Goal: Information Seeking & Learning: Learn about a topic

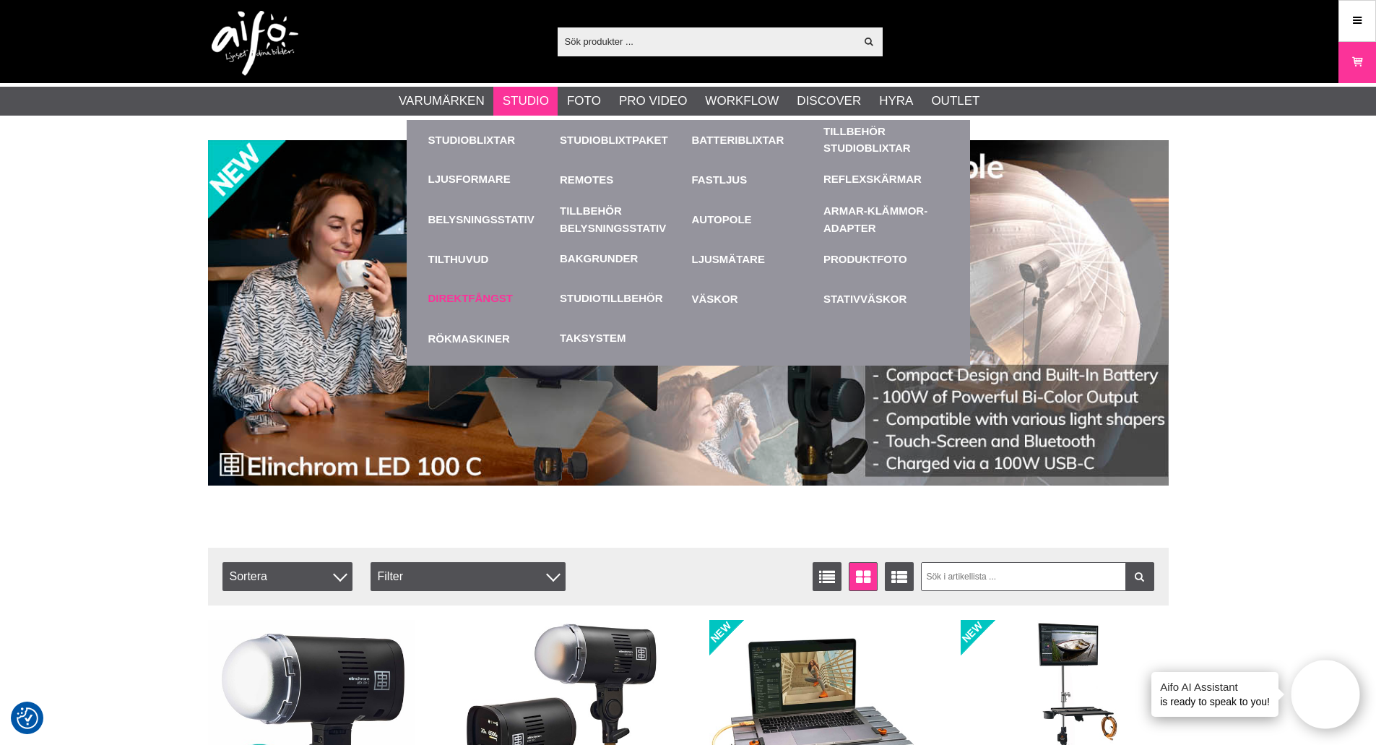
click at [479, 291] on link "Direktfångst" at bounding box center [470, 298] width 85 height 17
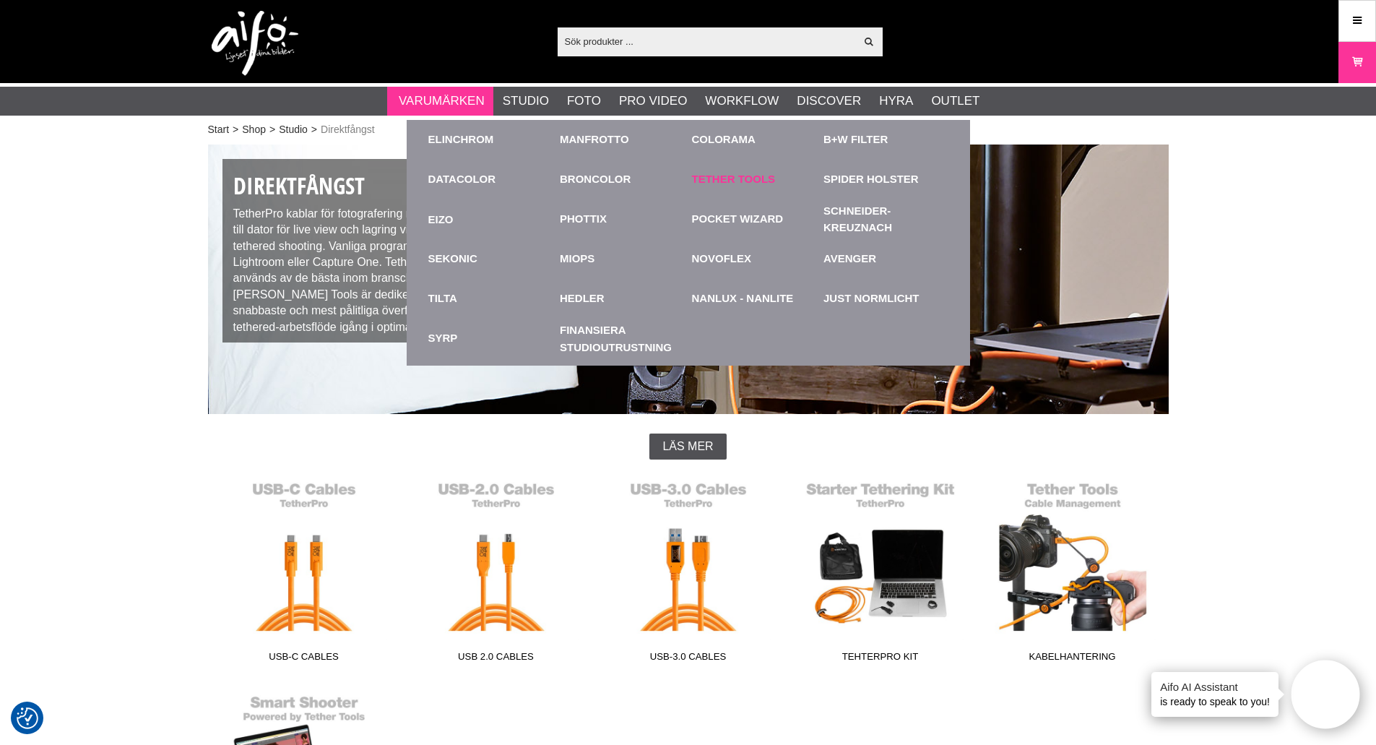
click at [731, 176] on link "Tether Tools" at bounding box center [734, 179] width 84 height 17
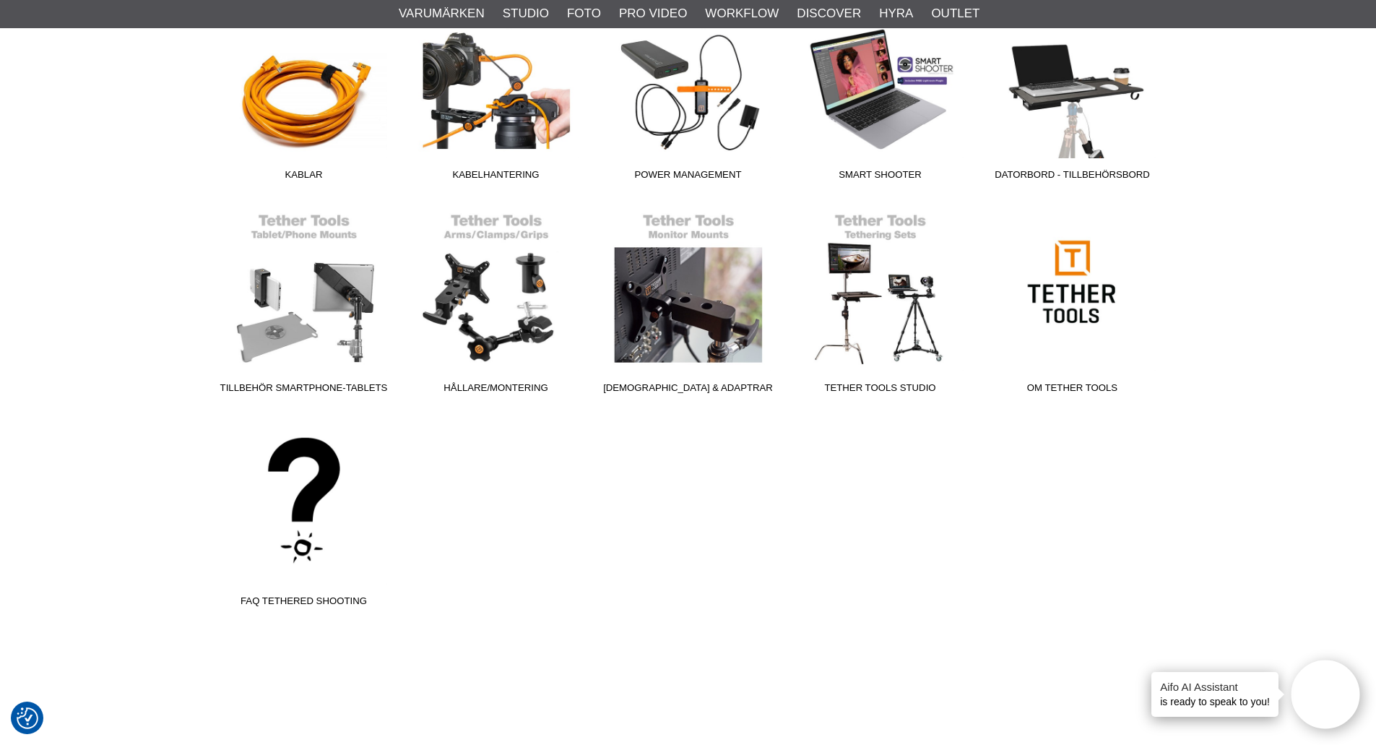
scroll to position [241, 0]
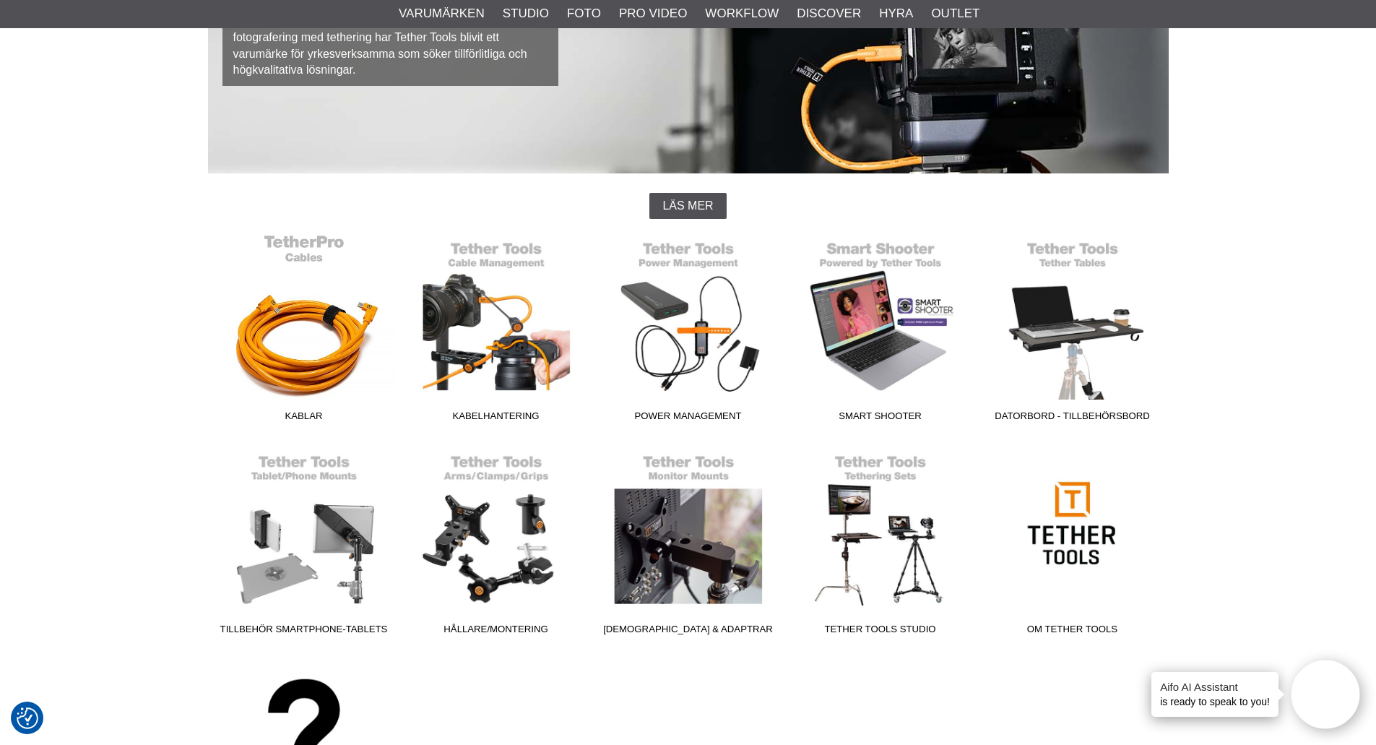
click at [294, 369] on link "Kablar" at bounding box center [304, 330] width 192 height 195
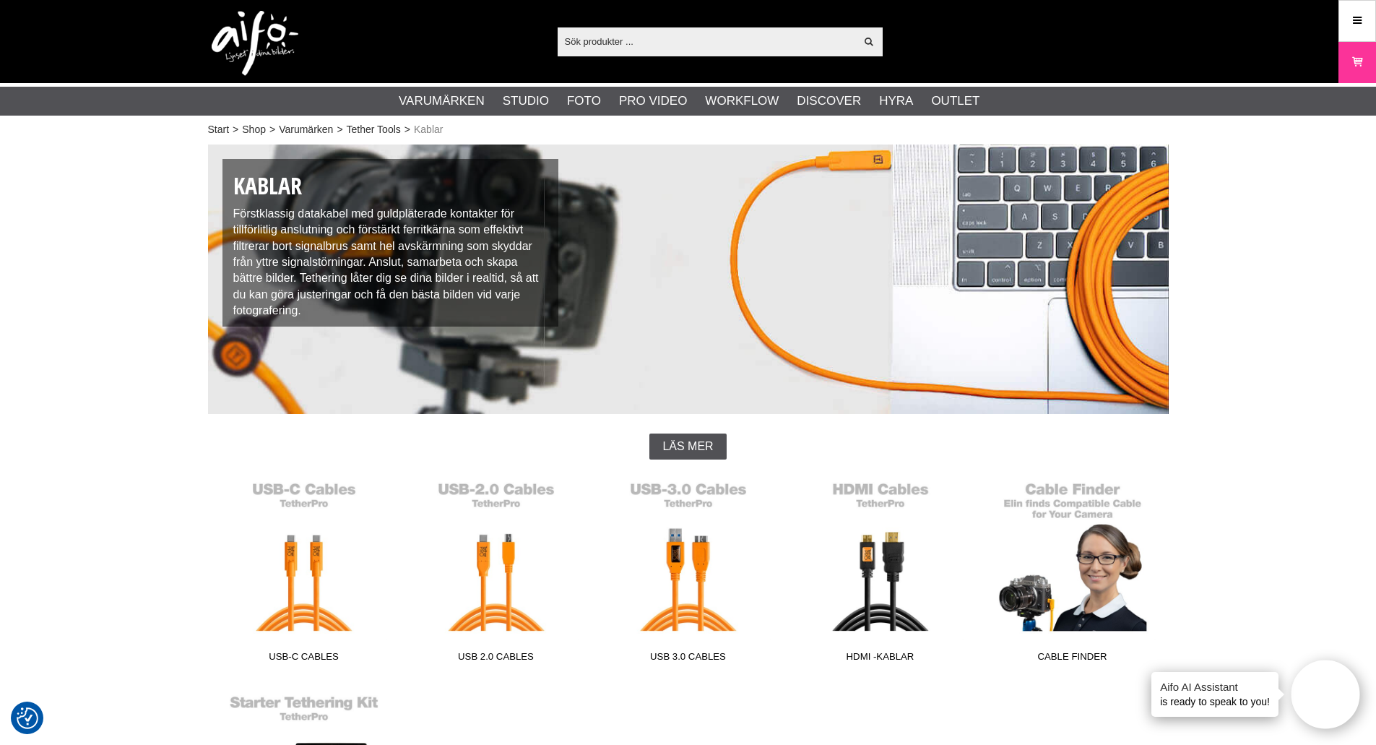
scroll to position [241, 0]
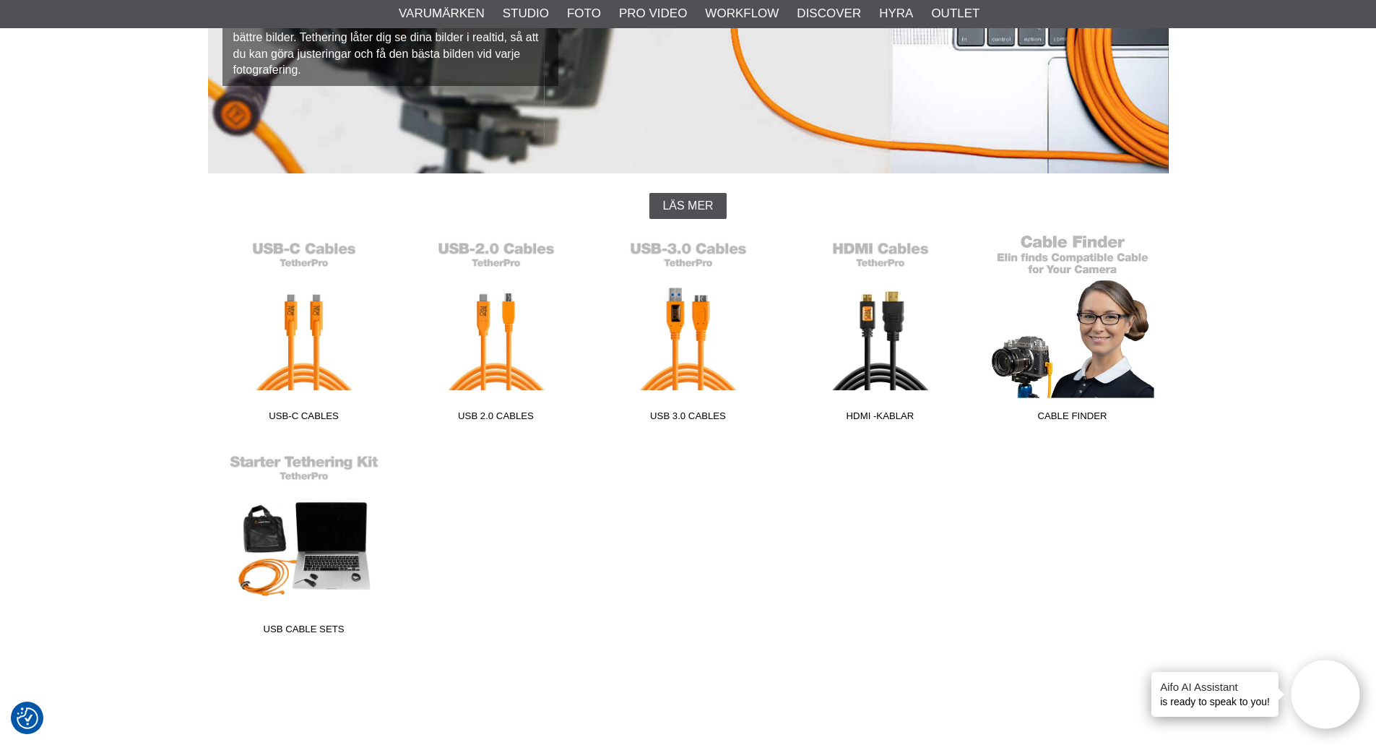
click at [1076, 343] on link "Cable Finder" at bounding box center [1073, 330] width 192 height 195
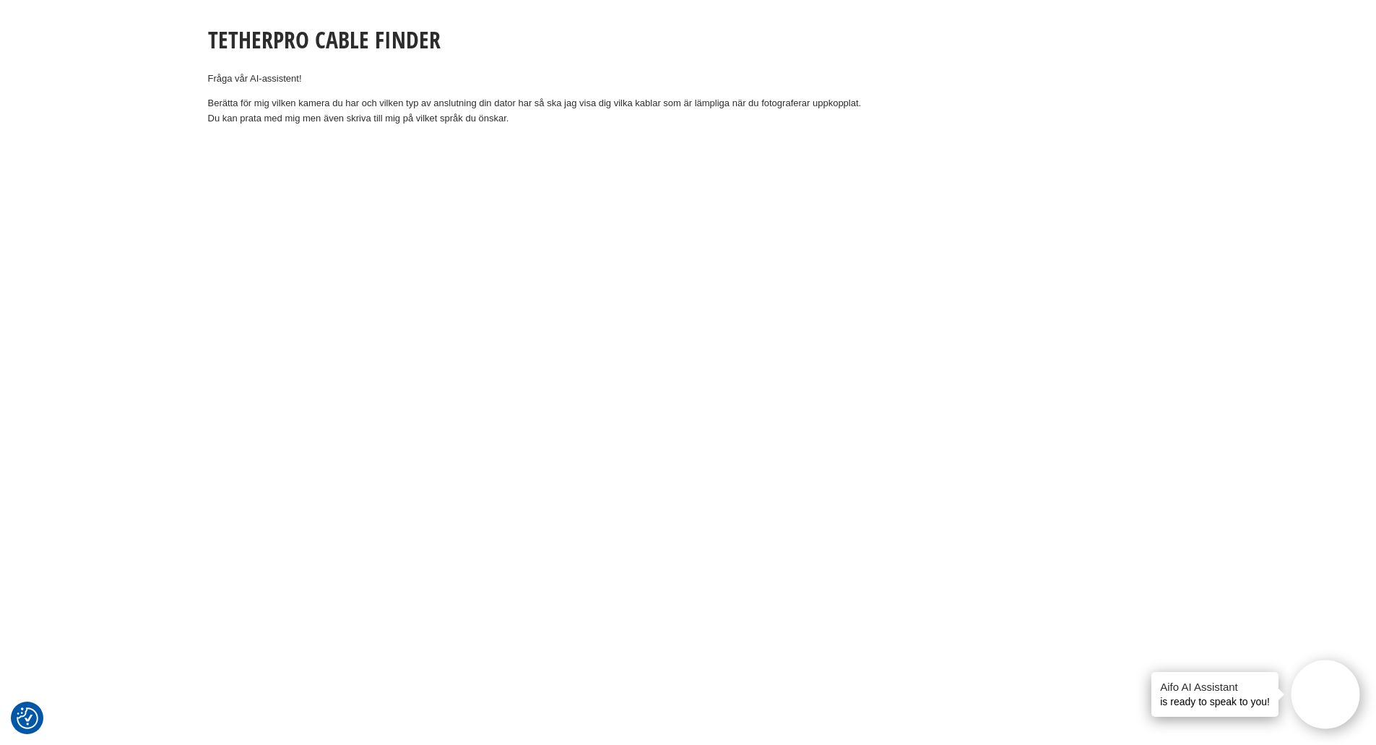
scroll to position [15, 0]
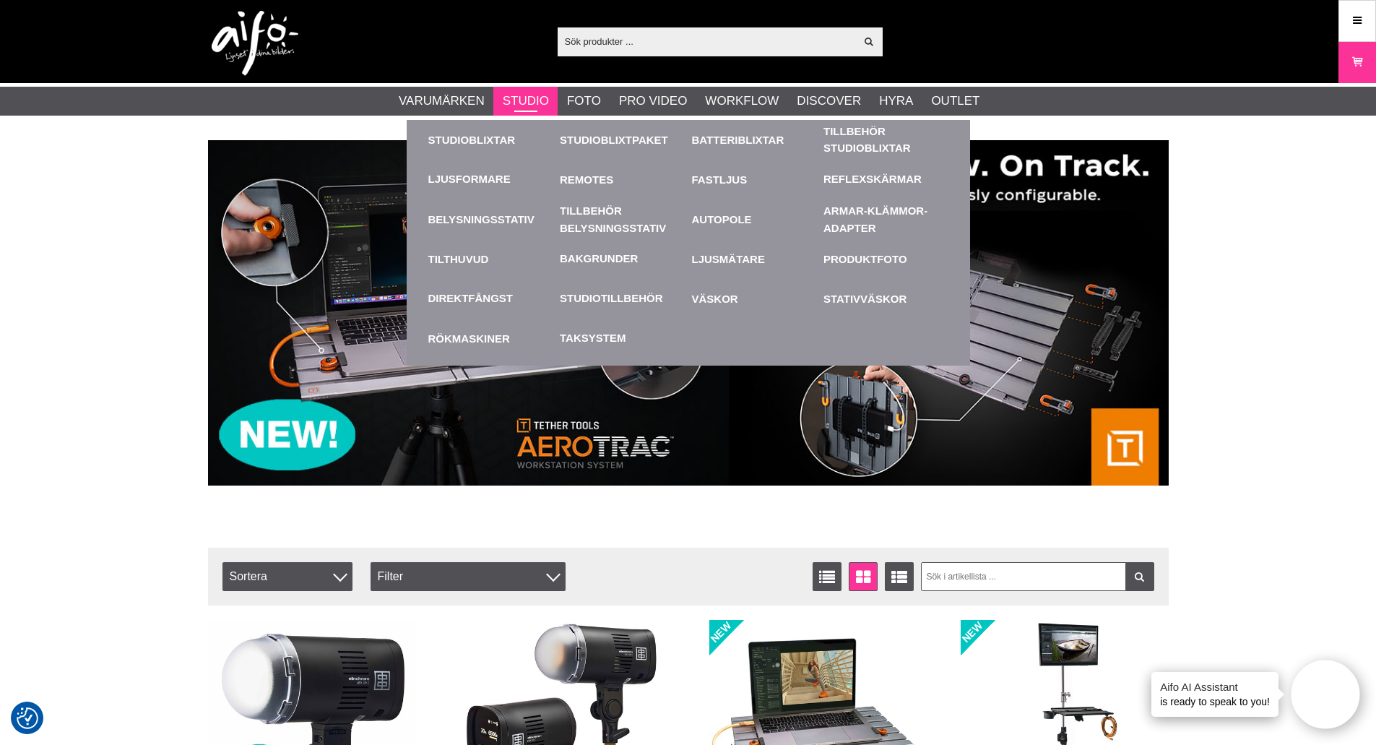
click at [531, 102] on link "Studio" at bounding box center [526, 101] width 46 height 19
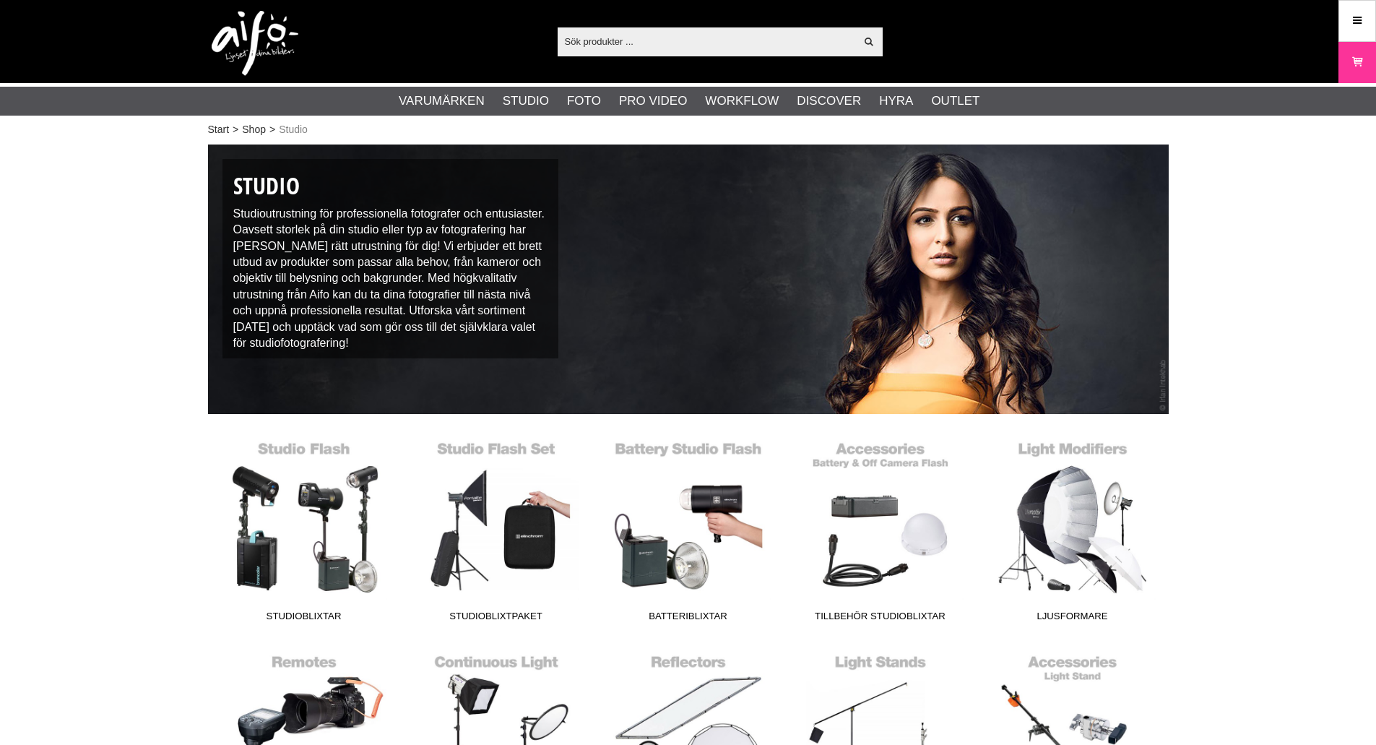
click at [531, 102] on link "Studio" at bounding box center [526, 101] width 46 height 19
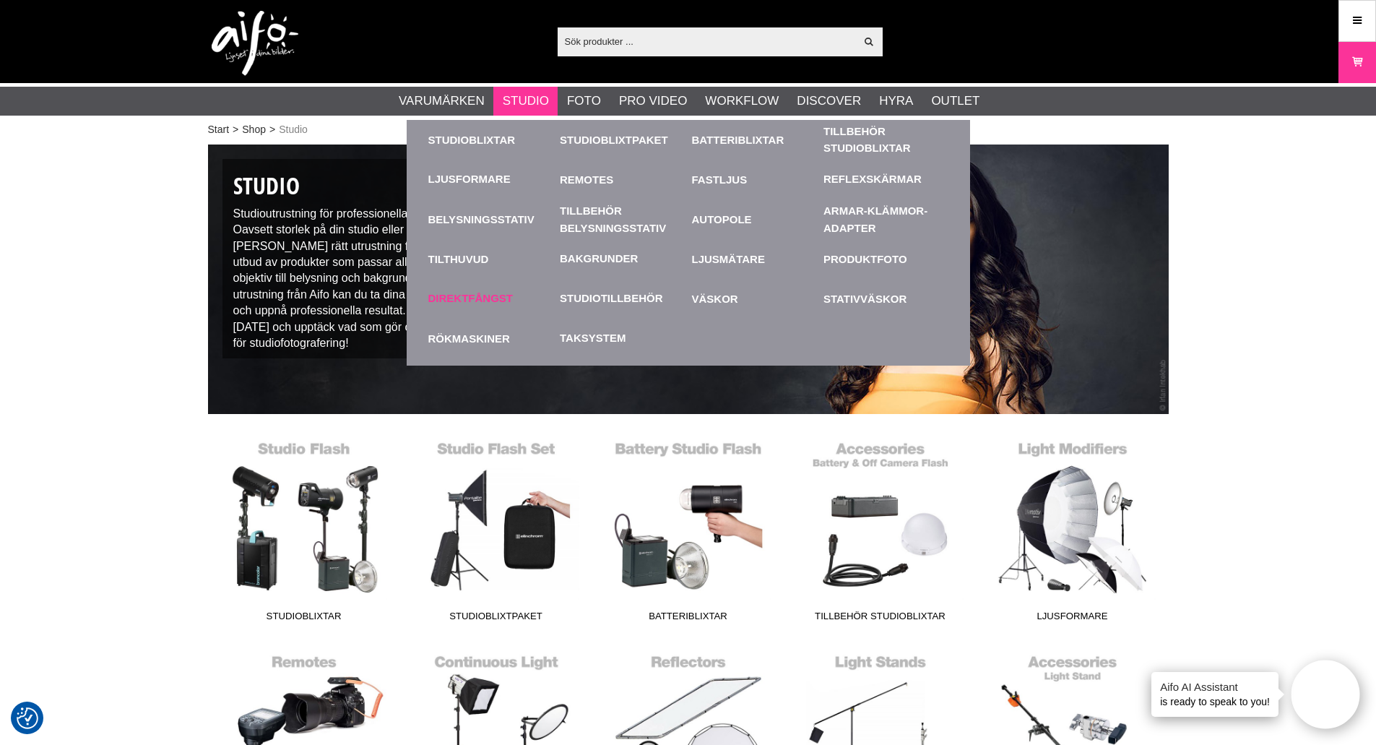
click at [499, 300] on link "Direktfångst" at bounding box center [470, 298] width 85 height 17
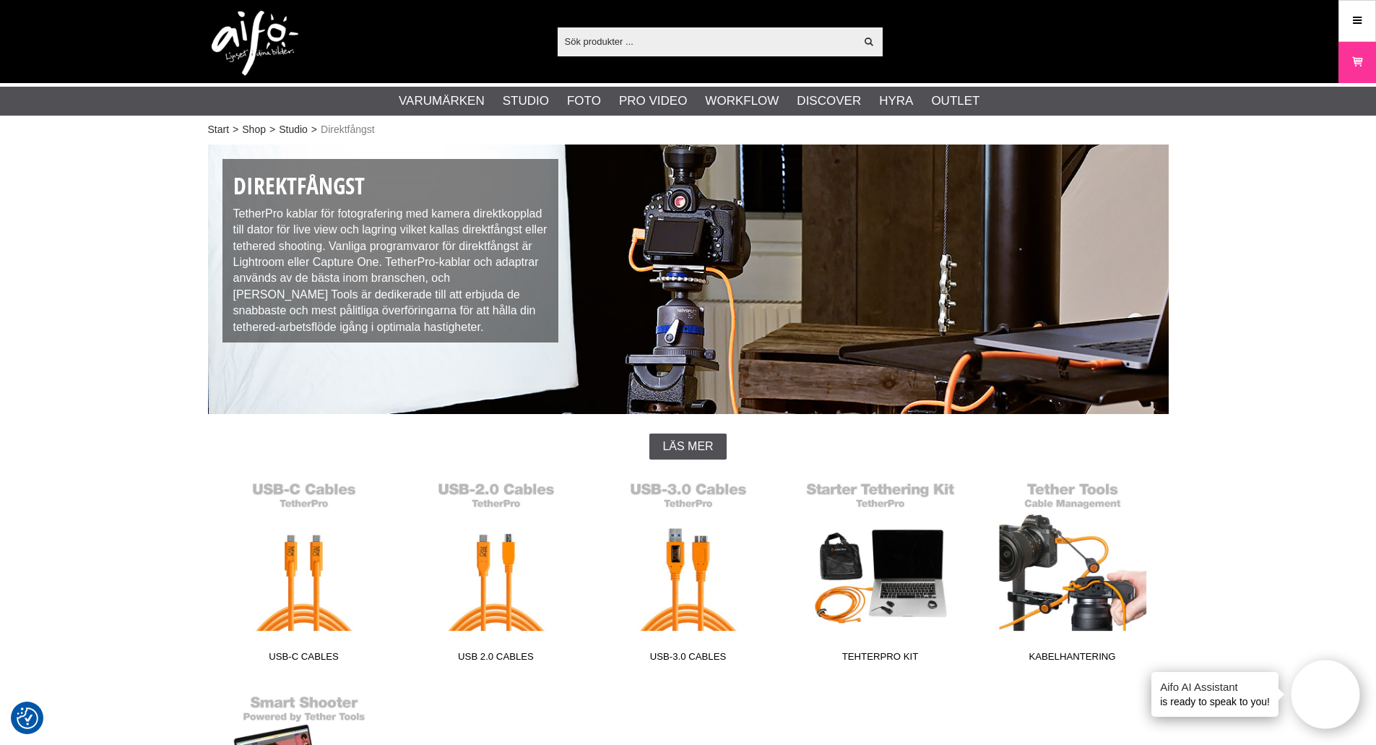
scroll to position [121, 0]
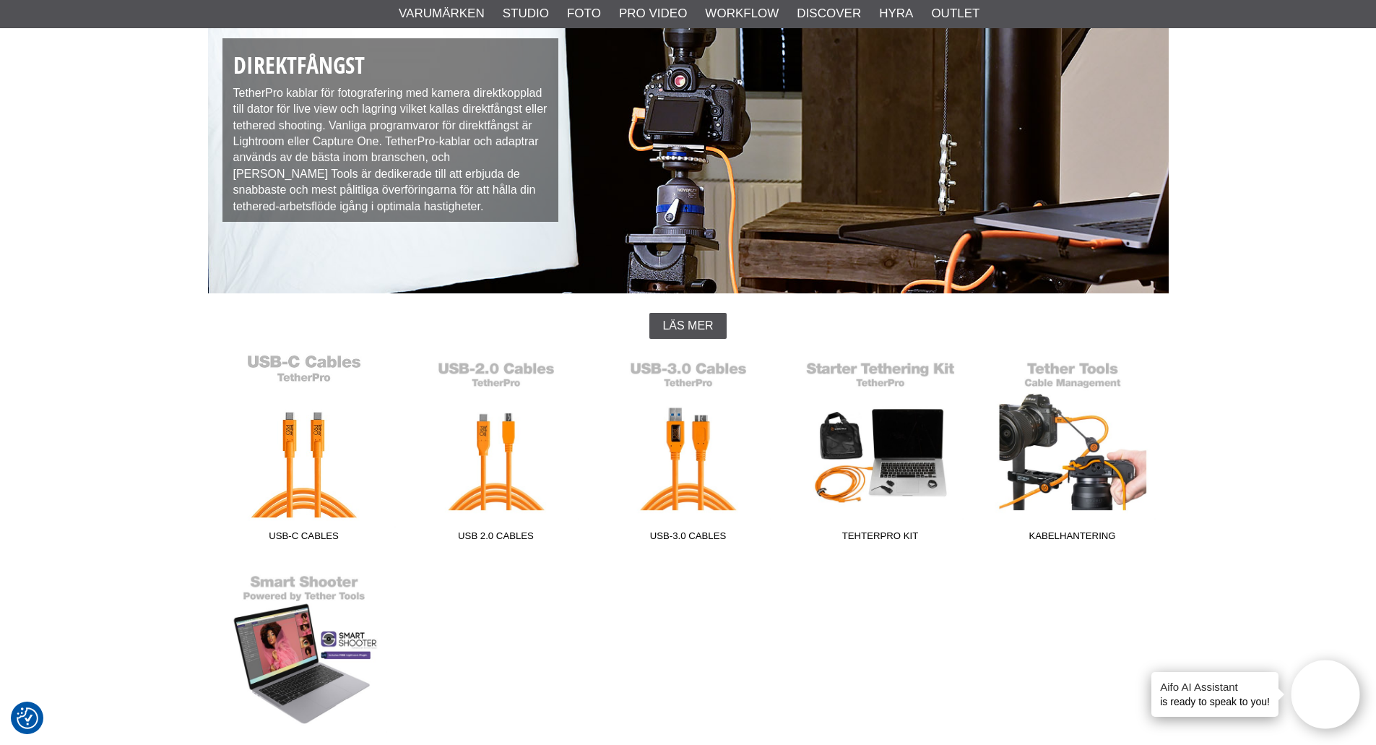
click at [308, 495] on link "USB-C Cables" at bounding box center [304, 450] width 192 height 195
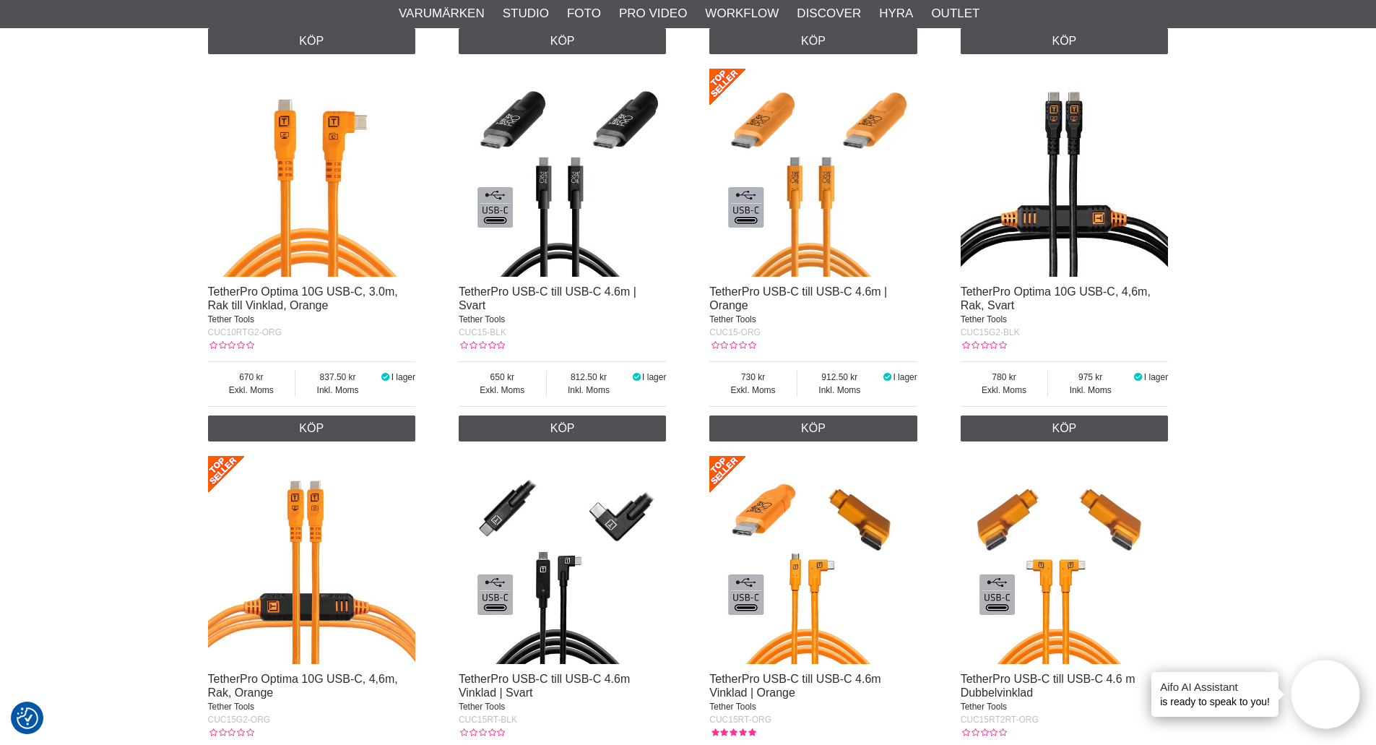
scroll to position [1806, 0]
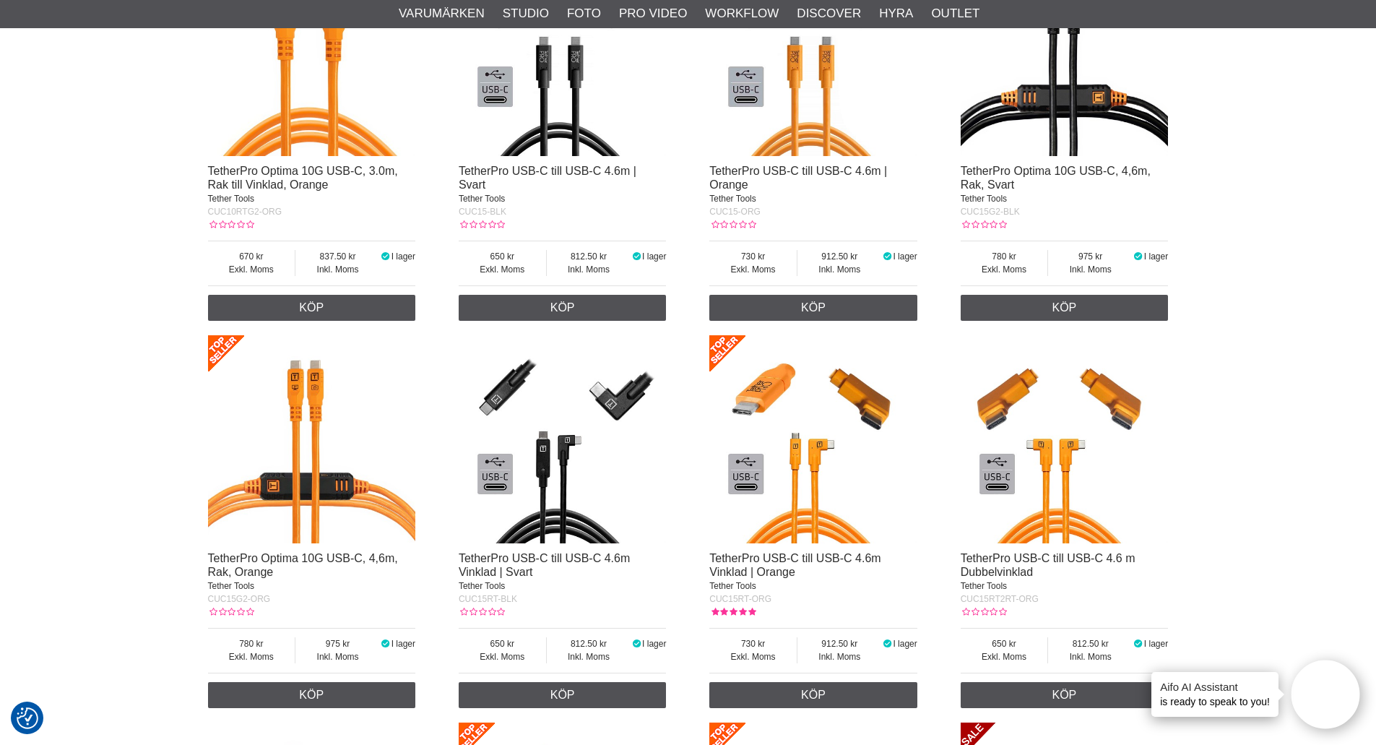
click at [791, 479] on img at bounding box center [813, 439] width 208 height 208
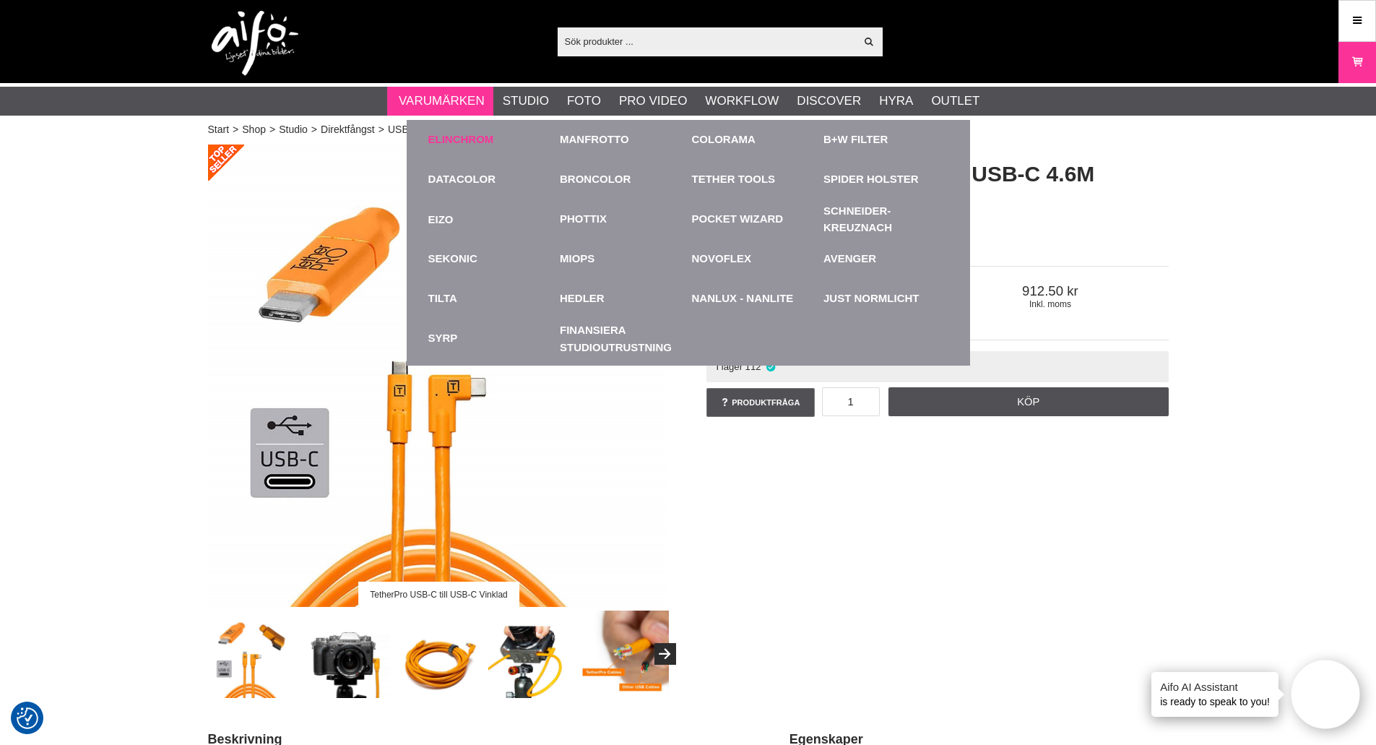
click at [475, 141] on link "Elinchrom" at bounding box center [461, 139] width 66 height 17
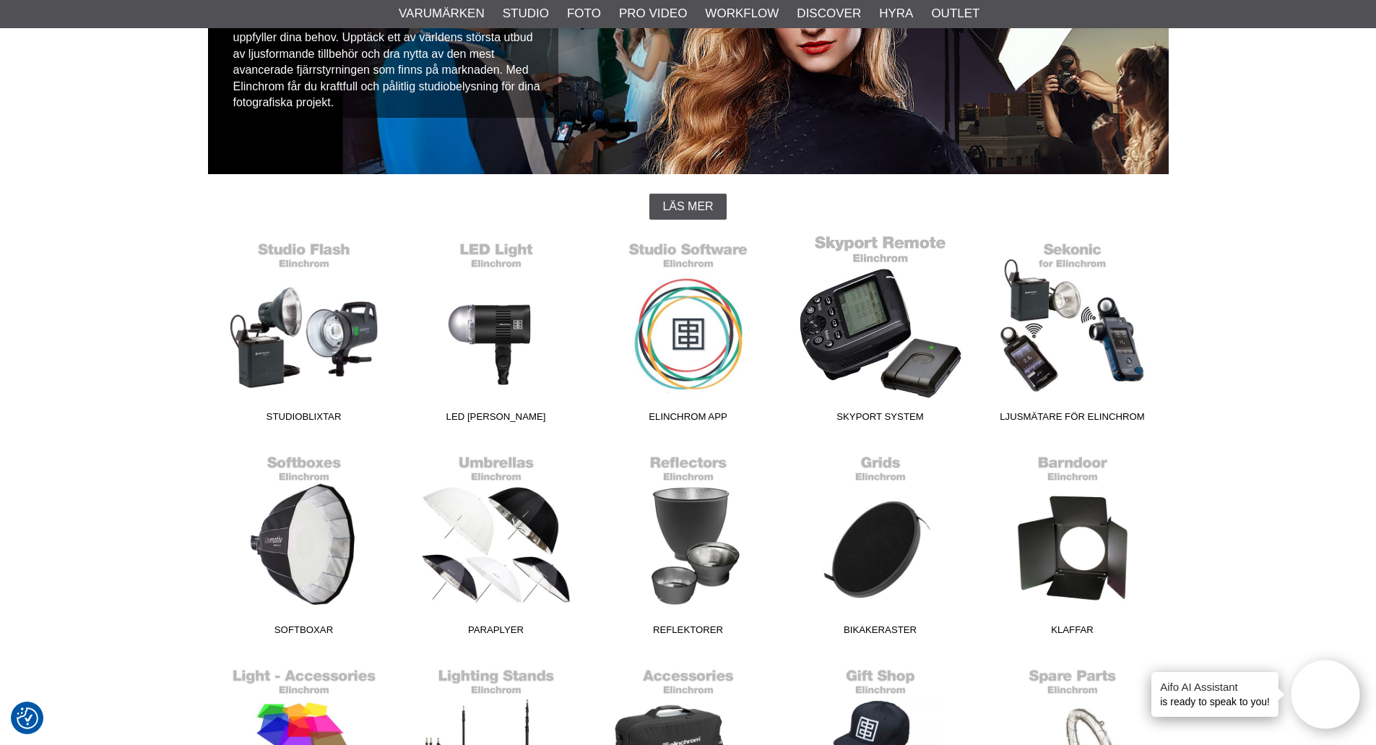
click at [848, 327] on link "Skyport System" at bounding box center [880, 331] width 192 height 195
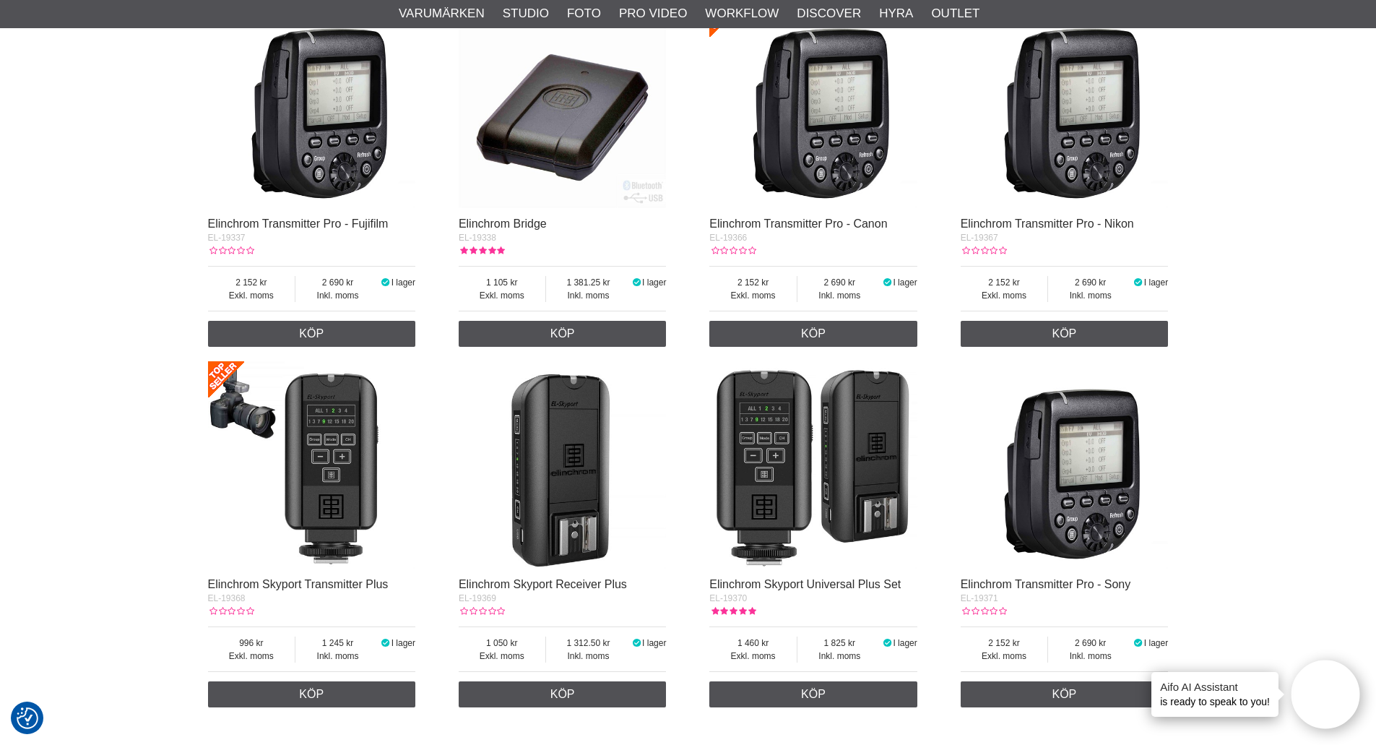
scroll to position [1084, 0]
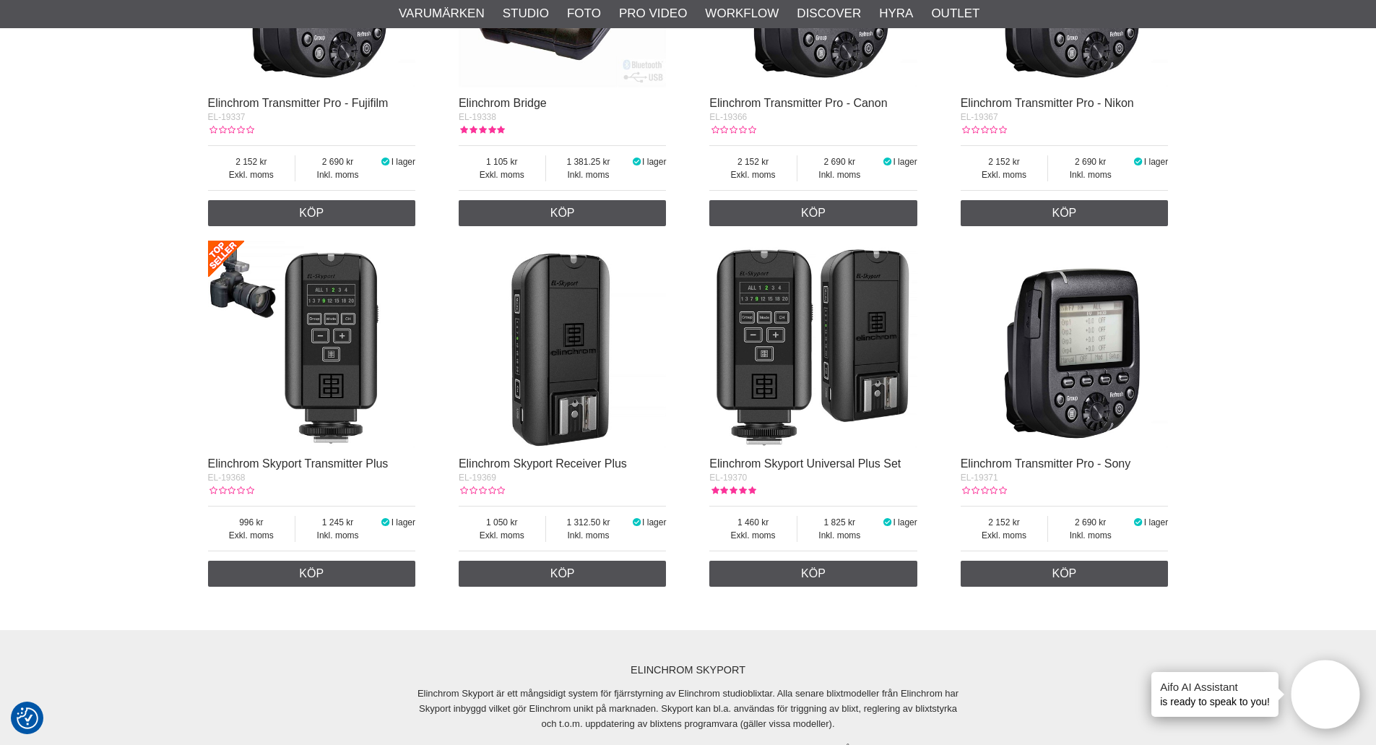
click at [1081, 366] on img at bounding box center [1065, 345] width 208 height 208
